Goal: Task Accomplishment & Management: Manage account settings

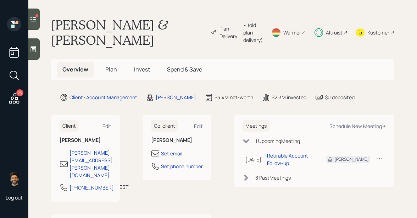
click at [31, 21] on icon at bounding box center [33, 19] width 7 height 7
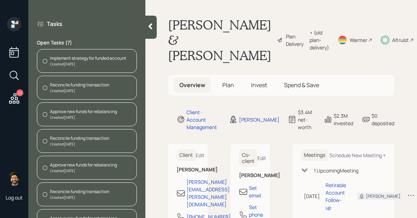
click at [87, 61] on div "Created [DATE]" at bounding box center [88, 63] width 76 height 5
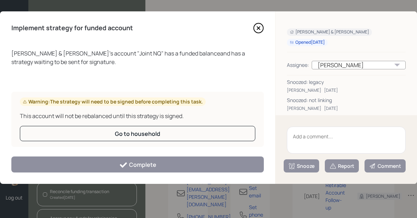
click at [307, 142] on textarea at bounding box center [346, 139] width 119 height 27
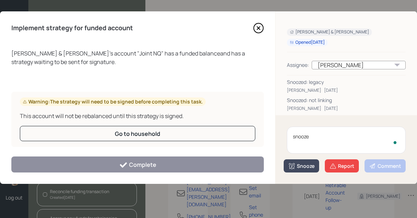
type textarea "snooze"
click at [306, 170] on button "Snooze" at bounding box center [301, 165] width 35 height 13
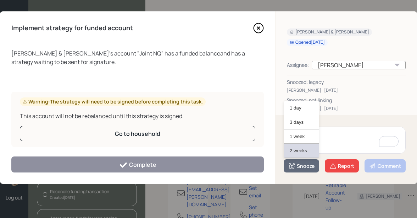
click at [295, 150] on button "2 weeks" at bounding box center [301, 150] width 35 height 14
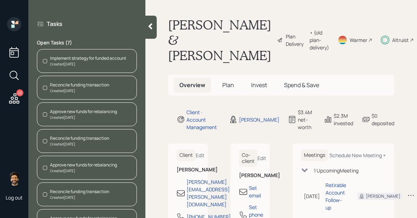
click at [65, 88] on div "Created [DATE]" at bounding box center [79, 90] width 59 height 5
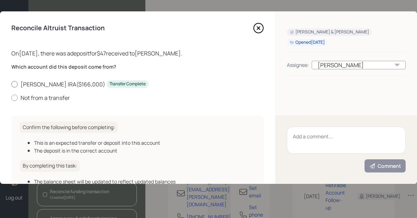
click at [25, 84] on label "[PERSON_NAME] IRA ( $166,000 ) Transfer Complete" at bounding box center [137, 84] width 253 height 8
click at [11, 84] on input "[PERSON_NAME] IRA ( $166,000 ) Transfer Complete" at bounding box center [11, 84] width 0 height 0
radio input "true"
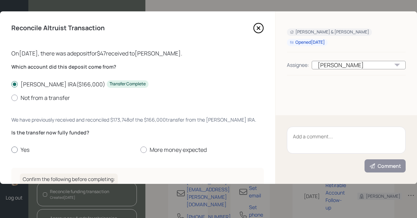
click at [28, 147] on label "Yes" at bounding box center [72, 149] width 123 height 8
click at [11, 149] on input "Yes" at bounding box center [11, 149] width 0 height 0
radio input "true"
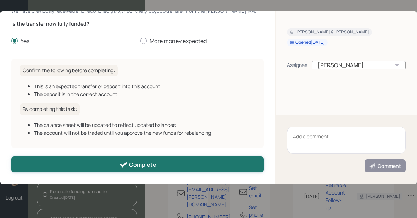
click at [72, 160] on button "Complete" at bounding box center [137, 164] width 253 height 16
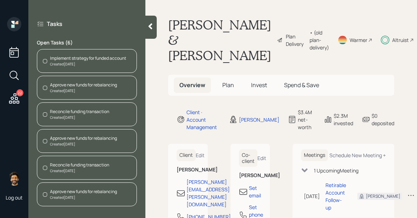
click at [77, 86] on div "Approve new funds for rebalancing" at bounding box center [83, 85] width 67 height 6
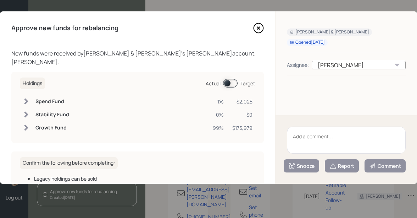
scroll to position [77, 0]
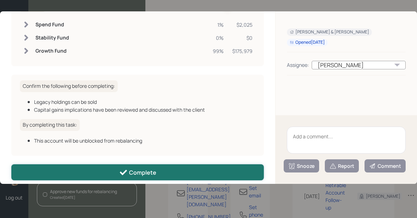
click at [109, 164] on button "Complete" at bounding box center [137, 172] width 253 height 16
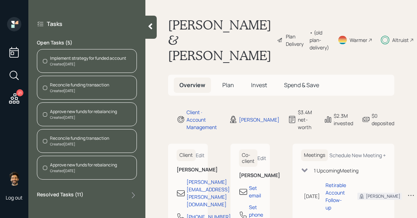
click at [74, 88] on div "Created [DATE]" at bounding box center [79, 90] width 59 height 5
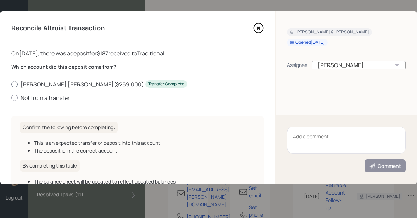
click at [38, 84] on label "[PERSON_NAME] [PERSON_NAME] ( $269,000 ) Transfer Complete" at bounding box center [137, 84] width 253 height 8
click at [11, 84] on input "[PERSON_NAME] [PERSON_NAME] ( $269,000 ) Transfer Complete" at bounding box center [11, 84] width 0 height 0
radio input "true"
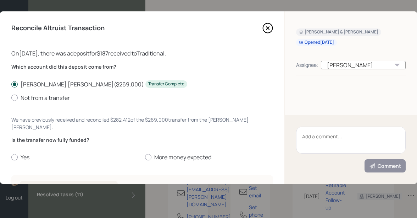
scroll to position [109, 0]
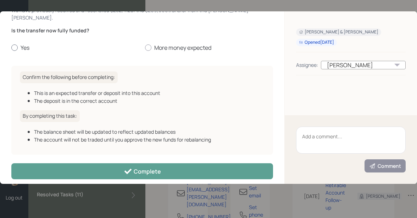
click at [15, 44] on div at bounding box center [14, 47] width 6 height 6
click at [11, 48] on input "Yes" at bounding box center [11, 48] width 0 height 0
radio input "true"
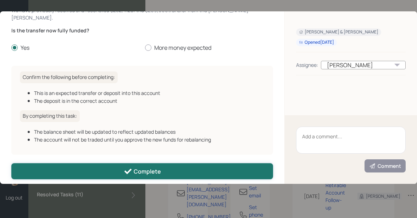
click at [50, 163] on button "Complete" at bounding box center [142, 171] width 262 height 16
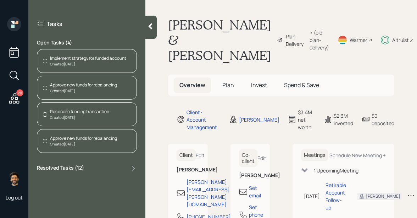
click at [71, 87] on div "Approve new funds for rebalancing" at bounding box center [83, 85] width 67 height 6
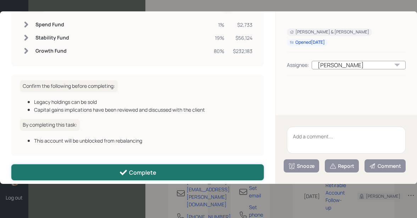
click at [128, 168] on div "Complete" at bounding box center [137, 172] width 37 height 9
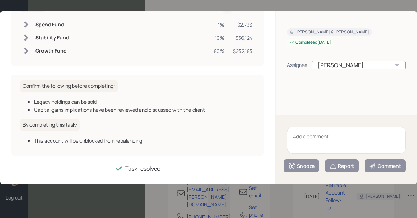
scroll to position [69, 0]
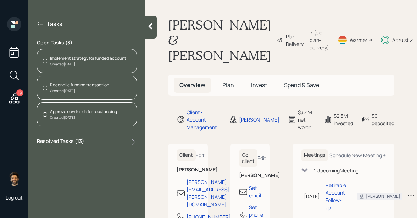
click at [70, 85] on div "Reconcile funding transaction" at bounding box center [79, 85] width 59 height 6
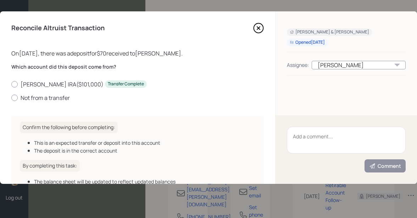
click at [51, 79] on div "Which account did this deposit come from? [PERSON_NAME] IRA ( $101,000 ) Transf…" at bounding box center [137, 82] width 253 height 38
click at [51, 81] on label "[PERSON_NAME] IRA ( $101,000 ) Transfer Complete" at bounding box center [137, 84] width 253 height 8
click at [11, 84] on input "[PERSON_NAME] IRA ( $101,000 ) Transfer Complete" at bounding box center [11, 84] width 0 height 0
radio input "true"
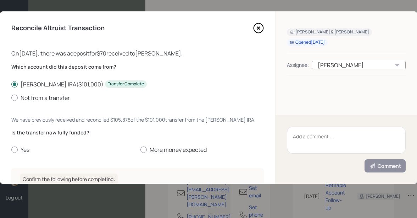
scroll to position [109, 0]
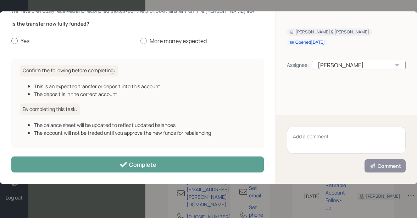
click at [21, 42] on label "Yes" at bounding box center [72, 41] width 123 height 8
click at [11, 41] on input "Yes" at bounding box center [11, 41] width 0 height 0
radio input "true"
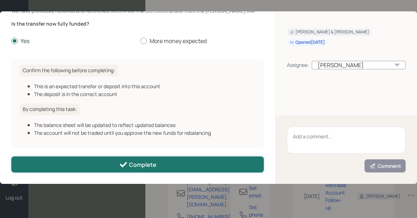
click at [54, 166] on button "Complete" at bounding box center [137, 164] width 253 height 16
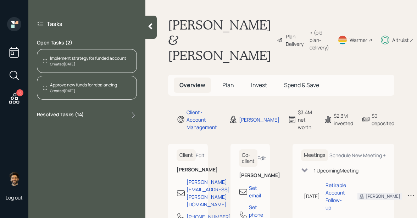
click at [78, 88] on div "Created [DATE]" at bounding box center [83, 90] width 67 height 5
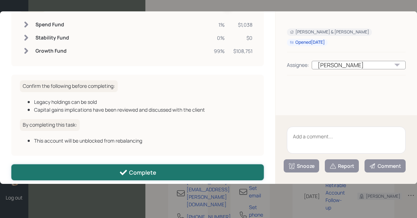
click at [96, 164] on button "Complete" at bounding box center [137, 172] width 253 height 16
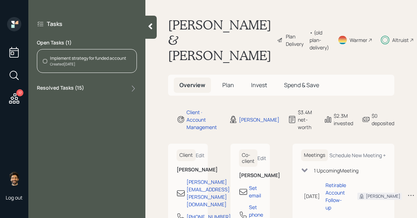
click at [15, 92] on icon at bounding box center [14, 98] width 13 height 13
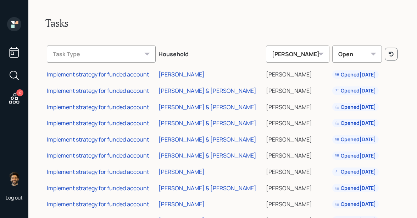
scroll to position [140, 0]
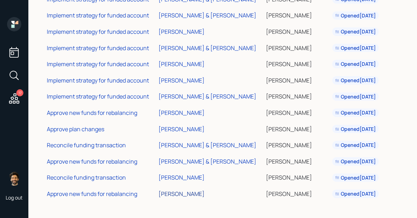
click at [179, 192] on div "[PERSON_NAME]" at bounding box center [182, 193] width 46 height 8
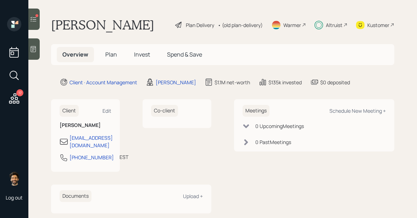
click at [32, 16] on icon at bounding box center [33, 19] width 7 height 7
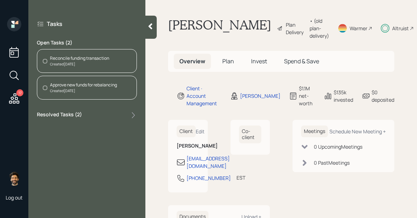
click at [85, 63] on div "Created [DATE]" at bounding box center [79, 63] width 59 height 5
